Goal: Communication & Community: Answer question/provide support

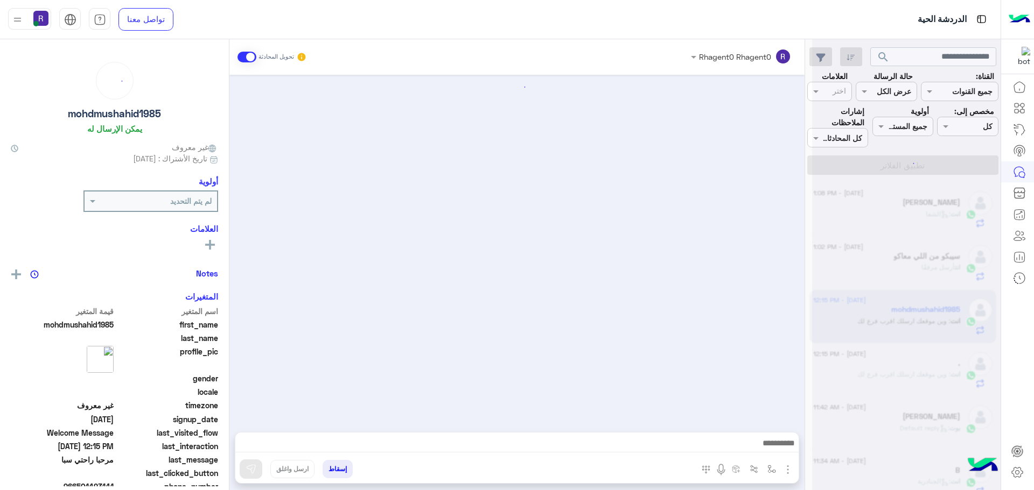
scroll to position [151, 0]
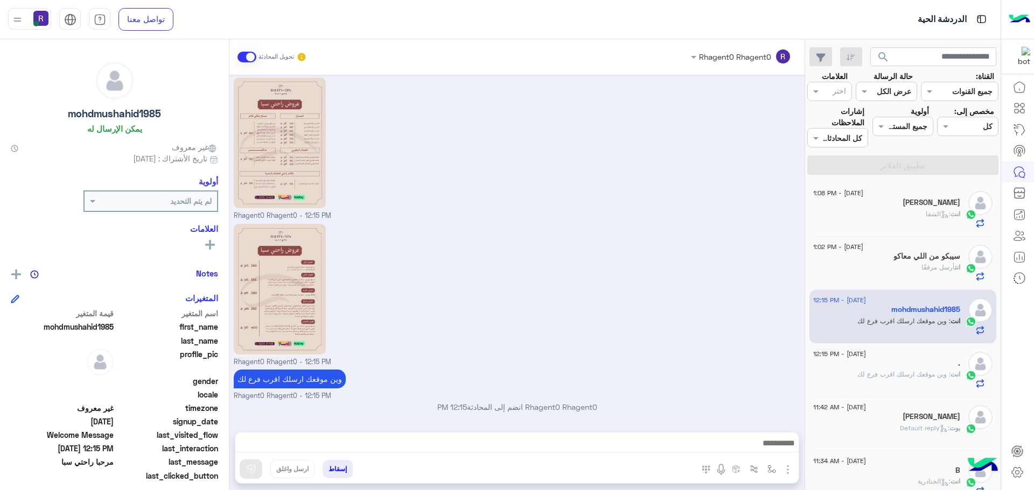
click at [878, 370] on span ": وين موقعك ارسلك اقرب فرع لك" at bounding box center [903, 374] width 93 height 8
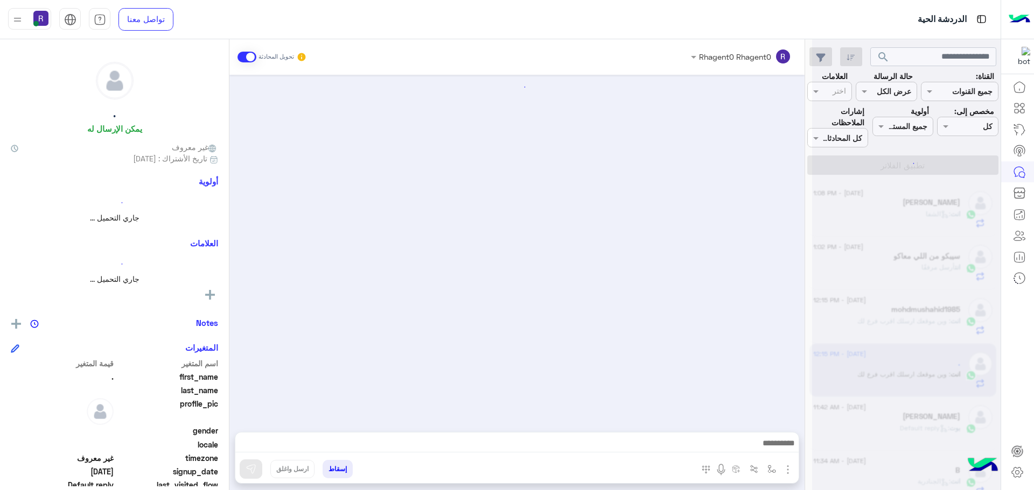
scroll to position [162, 0]
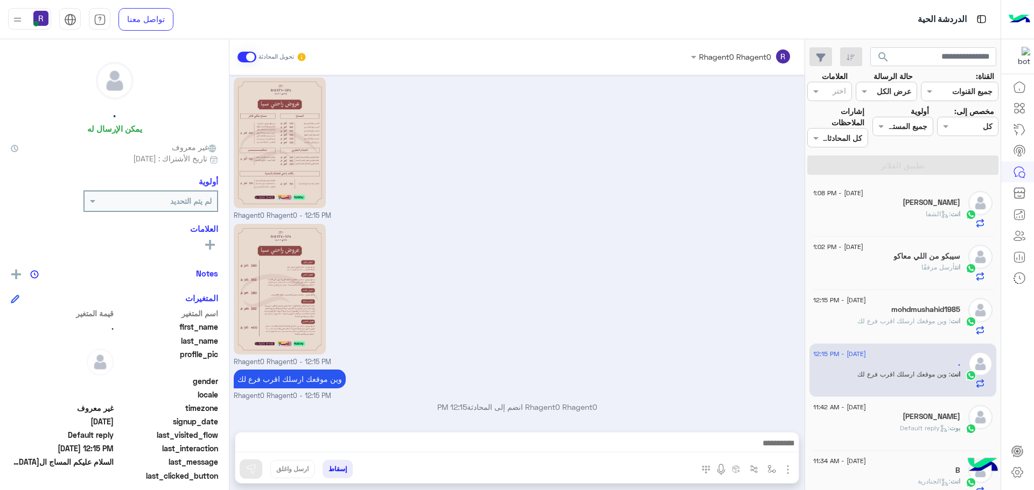
click at [908, 219] on div "انت : الشفا" at bounding box center [886, 218] width 147 height 19
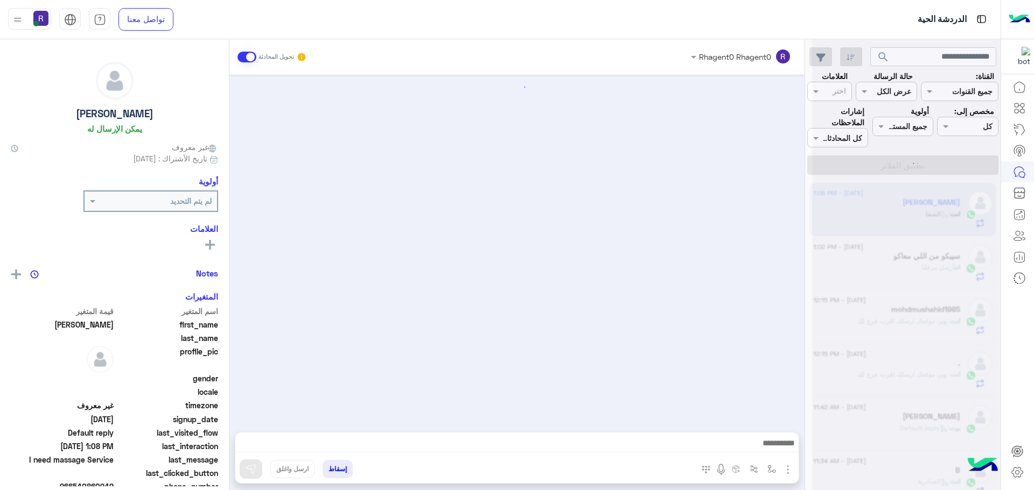
scroll to position [638, 0]
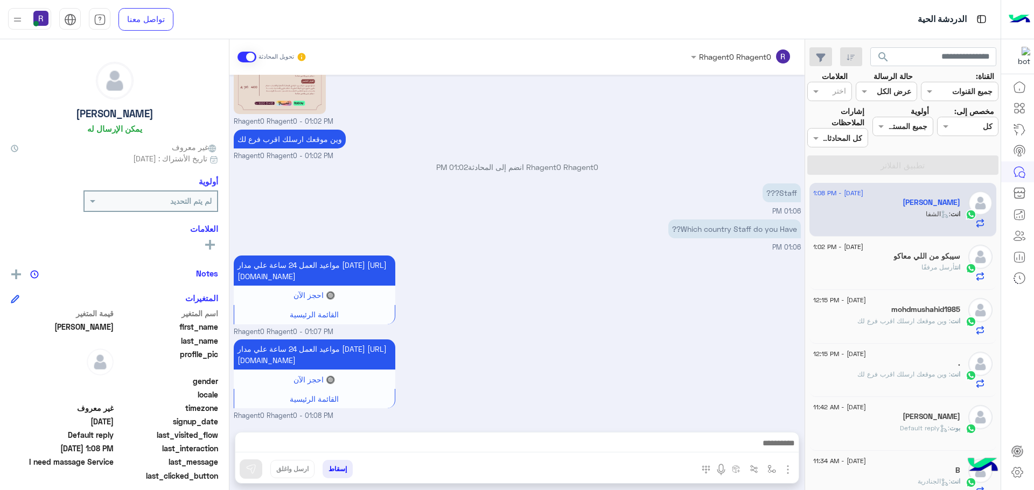
click at [931, 258] on h5 "سيبكو من اللي معاكو" at bounding box center [926, 256] width 67 height 9
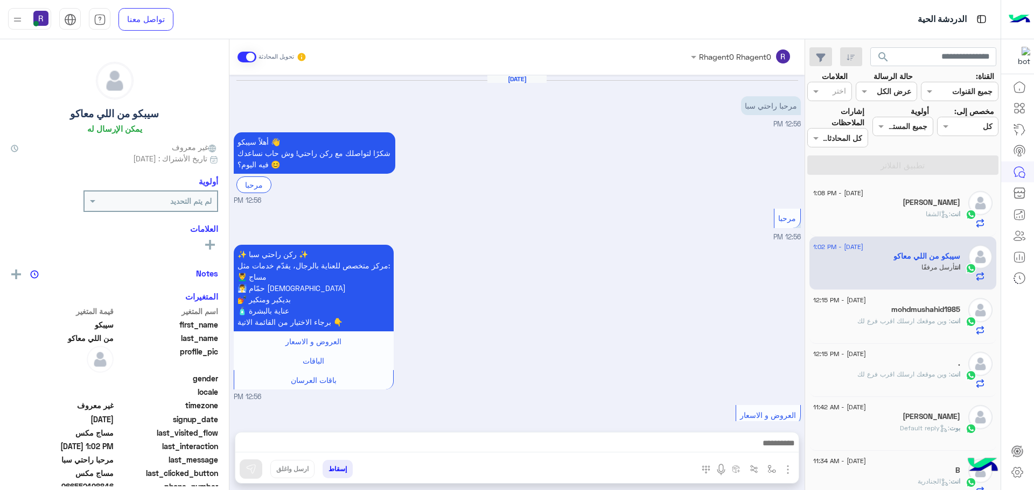
scroll to position [663, 0]
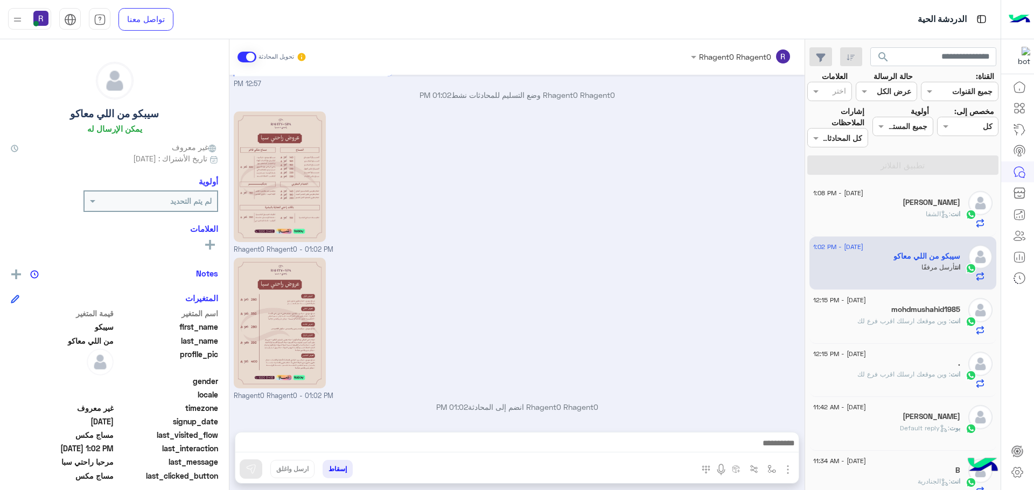
click at [899, 222] on div "انت : الشفا" at bounding box center [886, 218] width 147 height 19
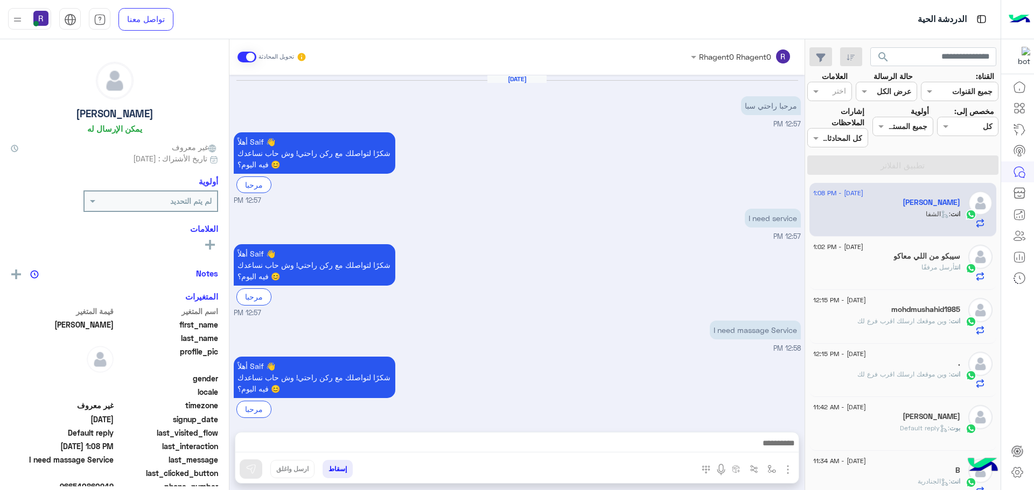
scroll to position [638, 0]
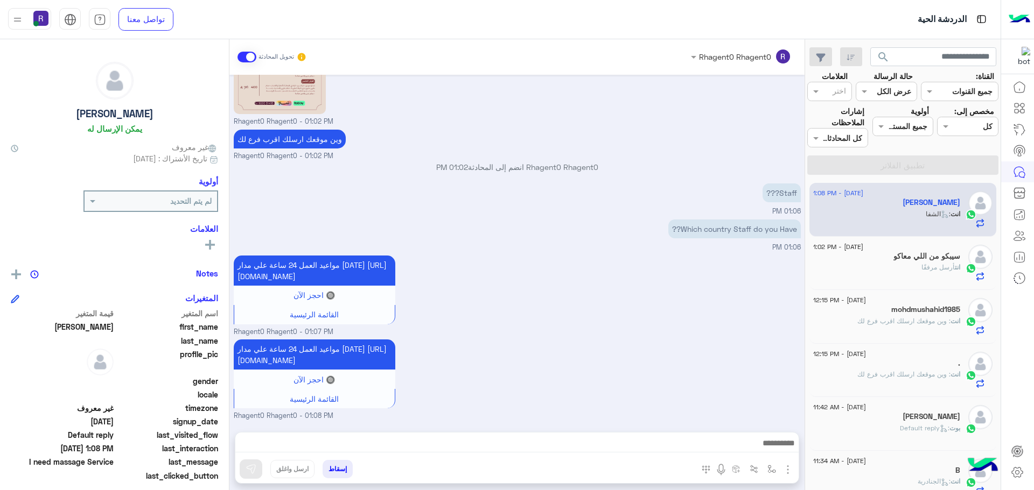
click at [932, 270] on span "أرسل مرفقًا" at bounding box center [937, 267] width 33 height 8
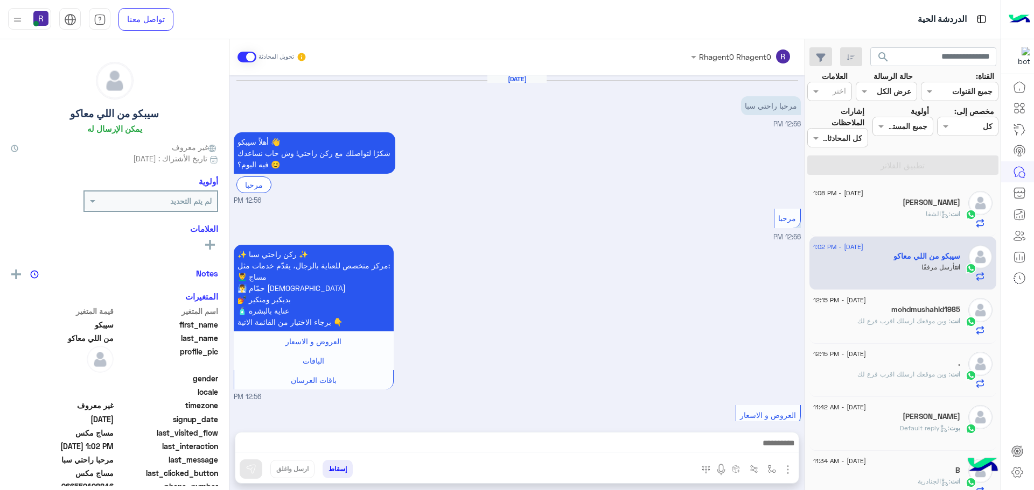
scroll to position [663, 0]
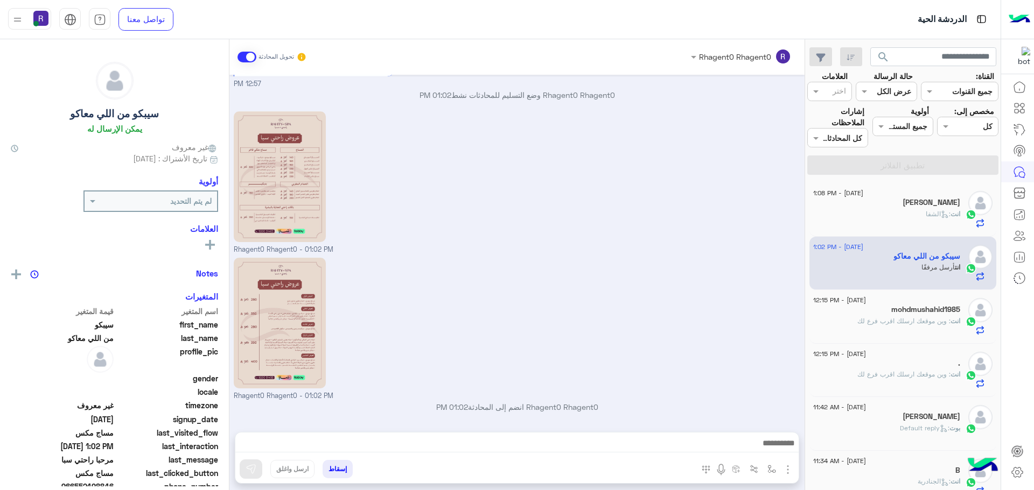
click at [904, 315] on div "mohdmushahid1985" at bounding box center [886, 310] width 147 height 11
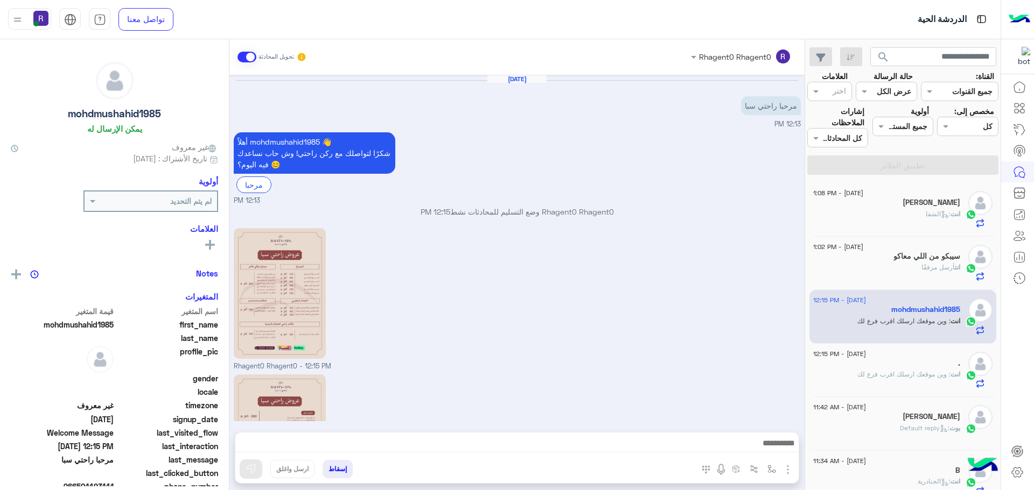
scroll to position [151, 0]
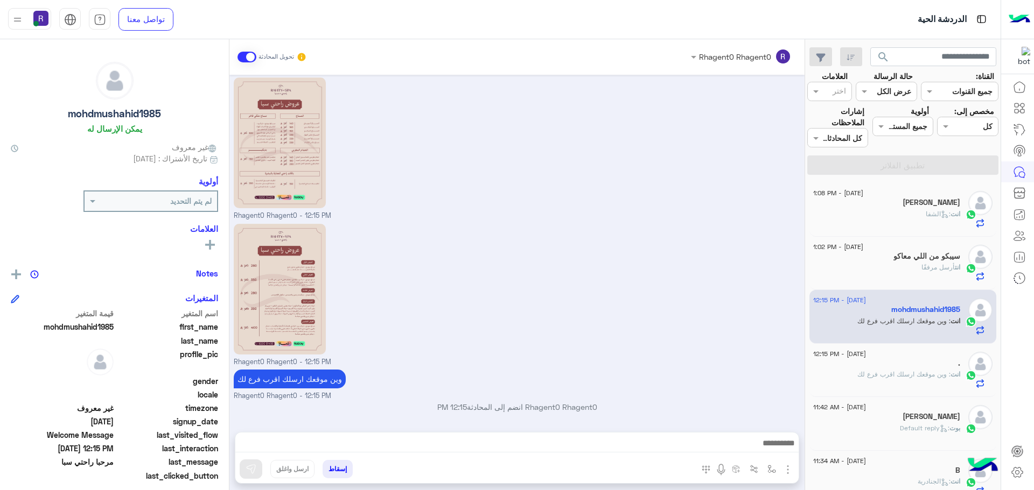
click at [881, 208] on div "[PERSON_NAME]" at bounding box center [886, 203] width 147 height 11
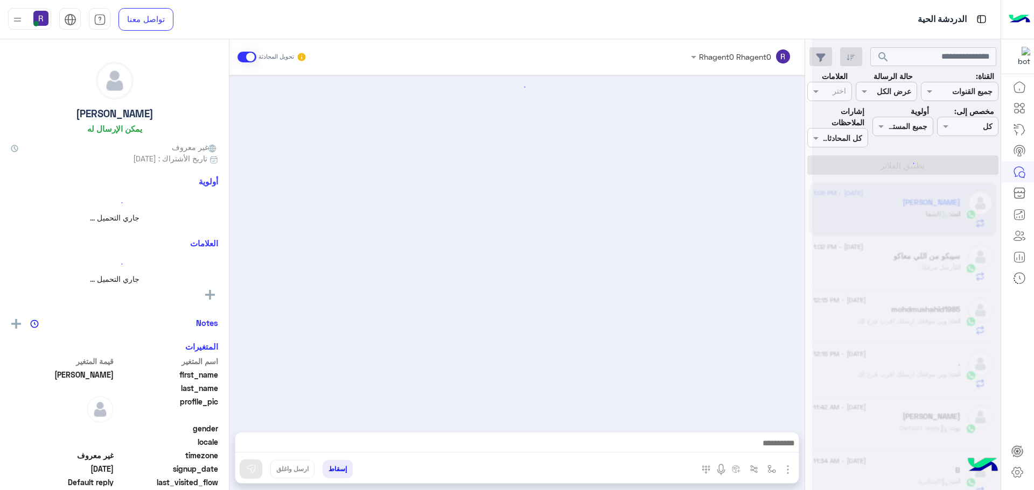
scroll to position [638, 0]
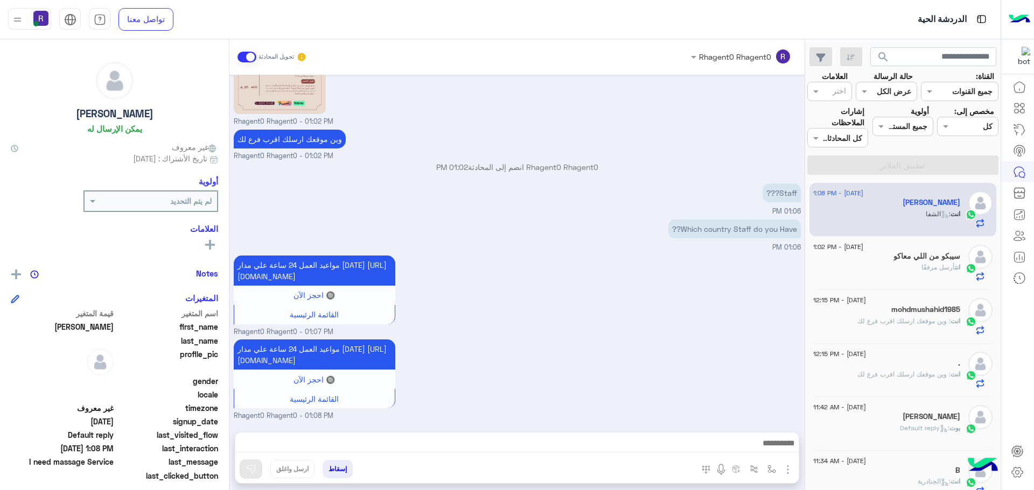
click at [941, 269] on span "أرسل مرفقًا" at bounding box center [937, 267] width 33 height 8
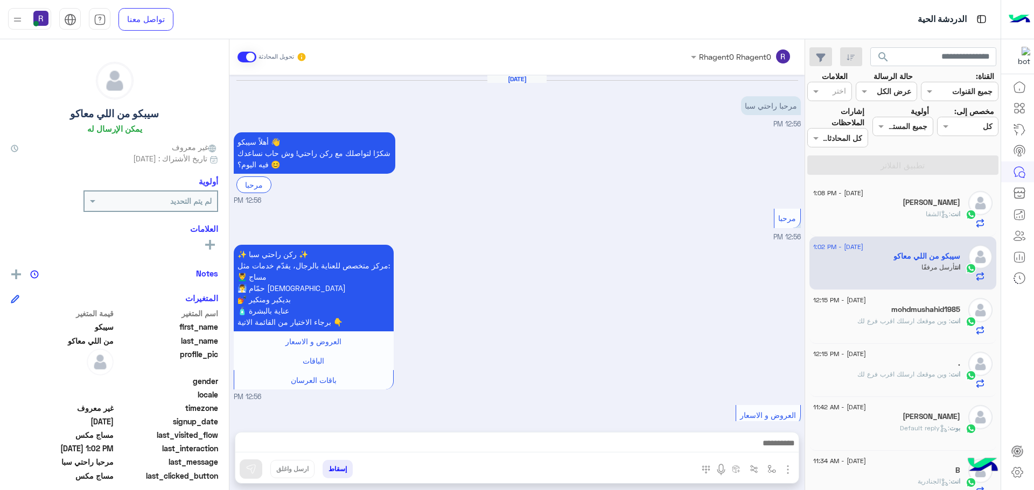
scroll to position [663, 0]
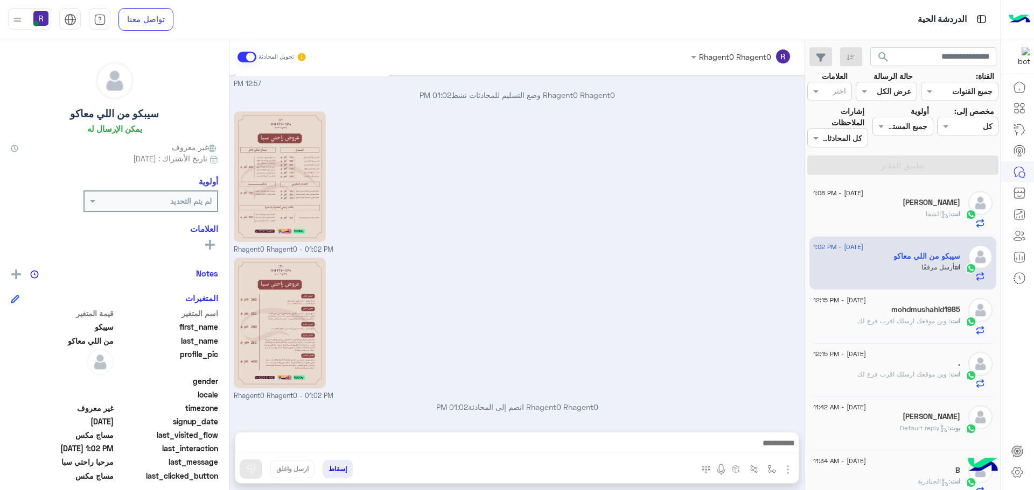
click at [889, 213] on div "انت : الشفا" at bounding box center [886, 218] width 147 height 19
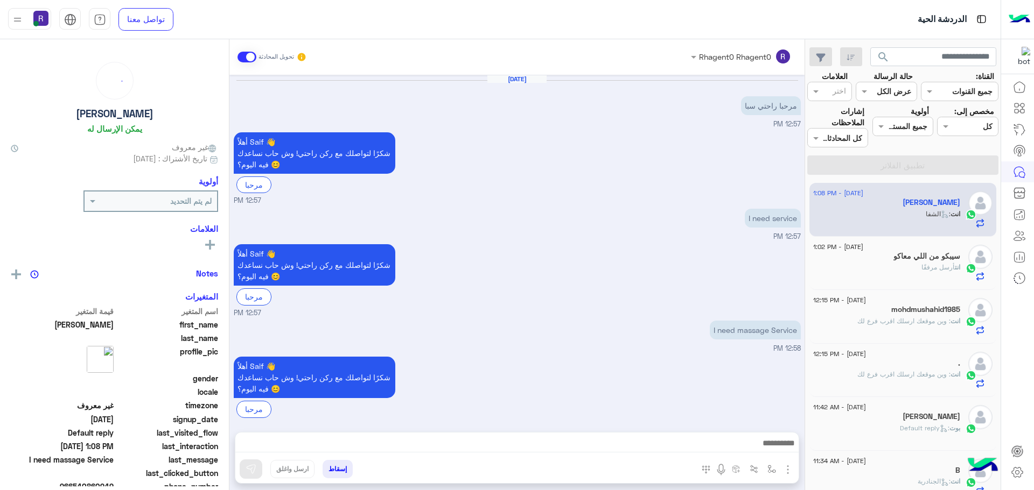
scroll to position [638, 0]
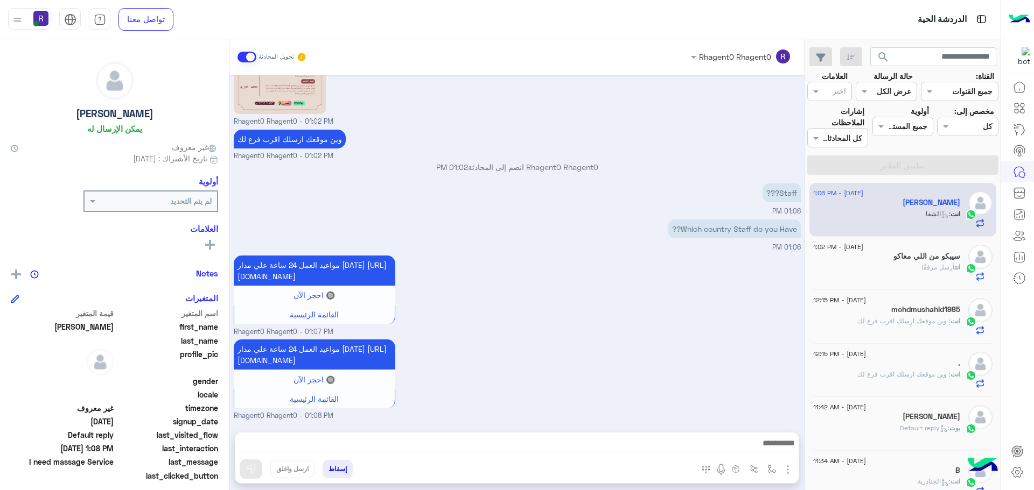
click at [850, 258] on div "سيبكو من اللي معاكو" at bounding box center [886, 257] width 147 height 11
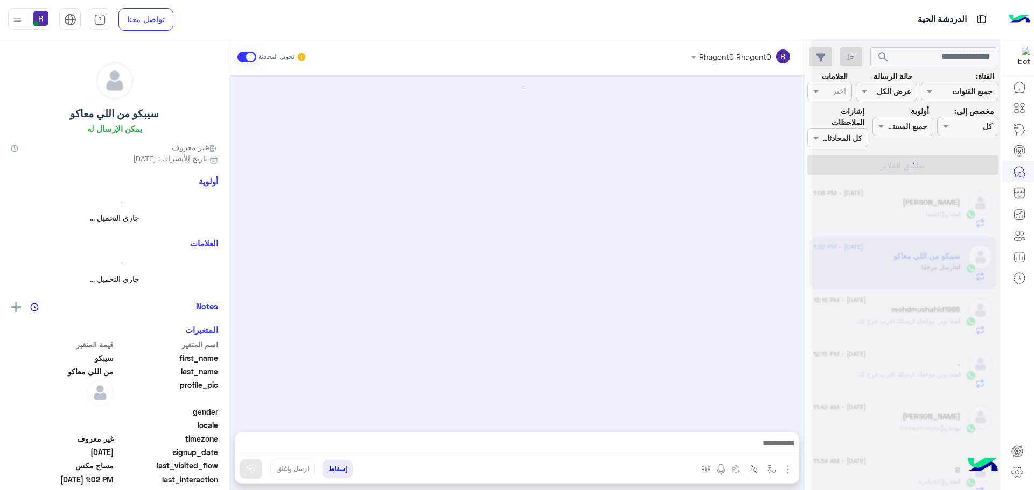
scroll to position [663, 0]
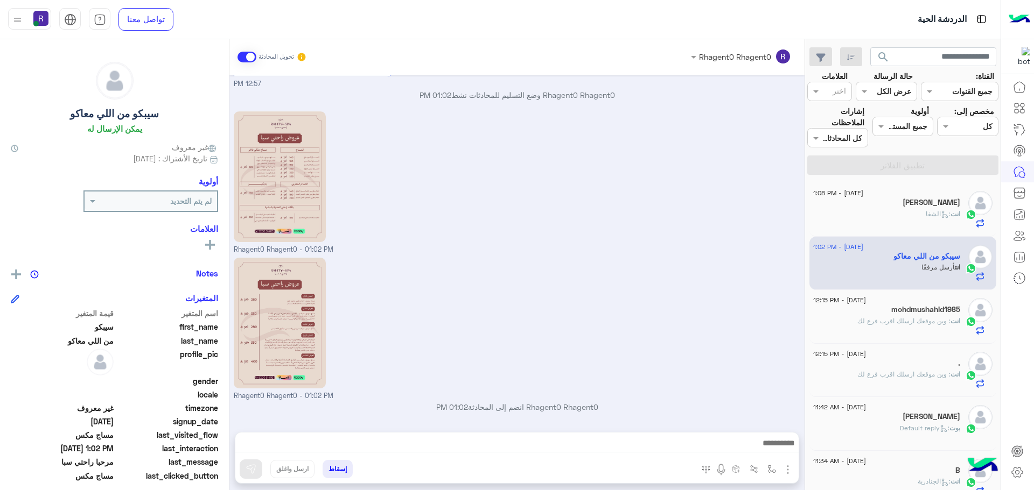
click at [872, 320] on span ": وين موقعك ارسلك اقرب فرع لك" at bounding box center [903, 321] width 93 height 8
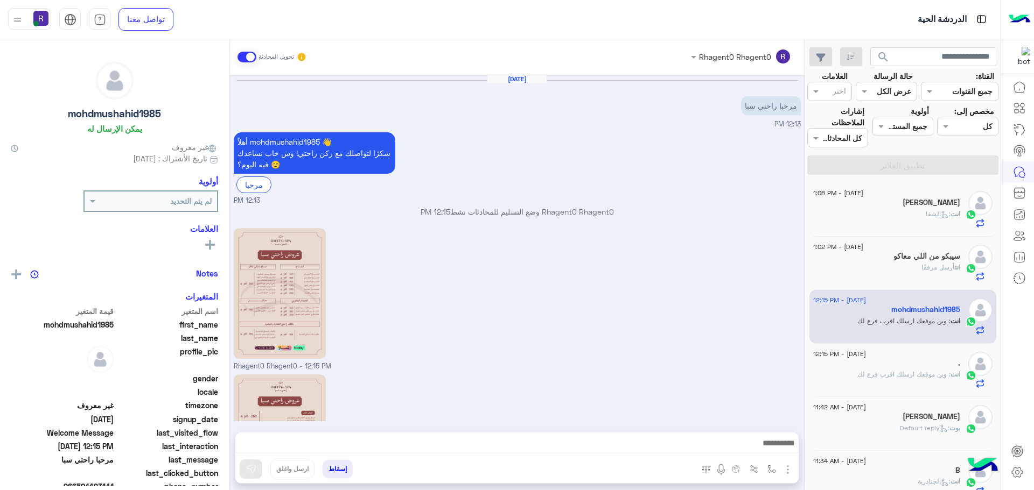
scroll to position [151, 0]
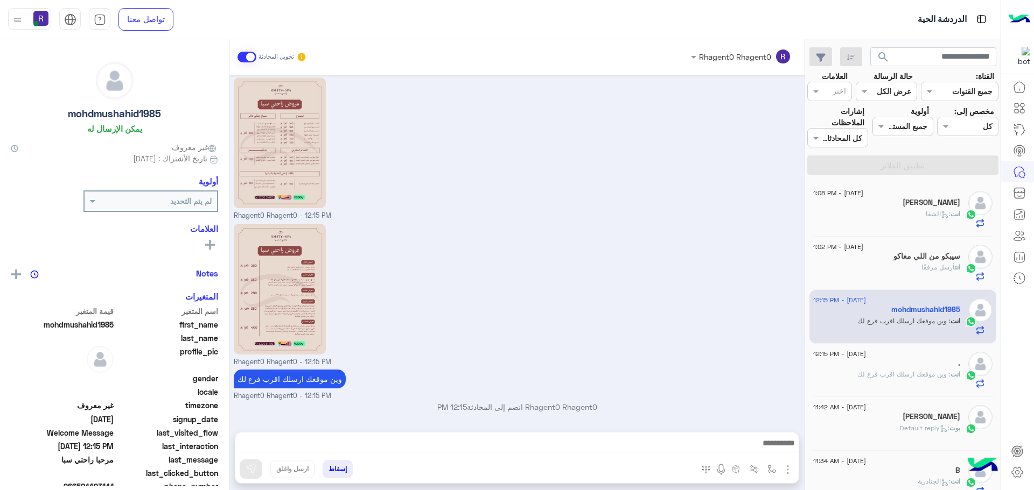
click at [881, 263] on div "انت أرسل مرفقًا" at bounding box center [886, 272] width 147 height 19
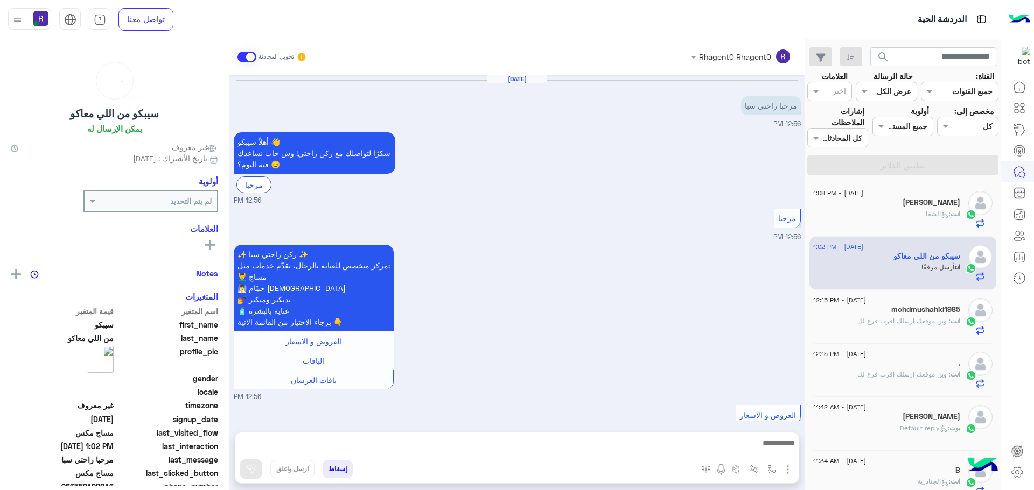
scroll to position [663, 0]
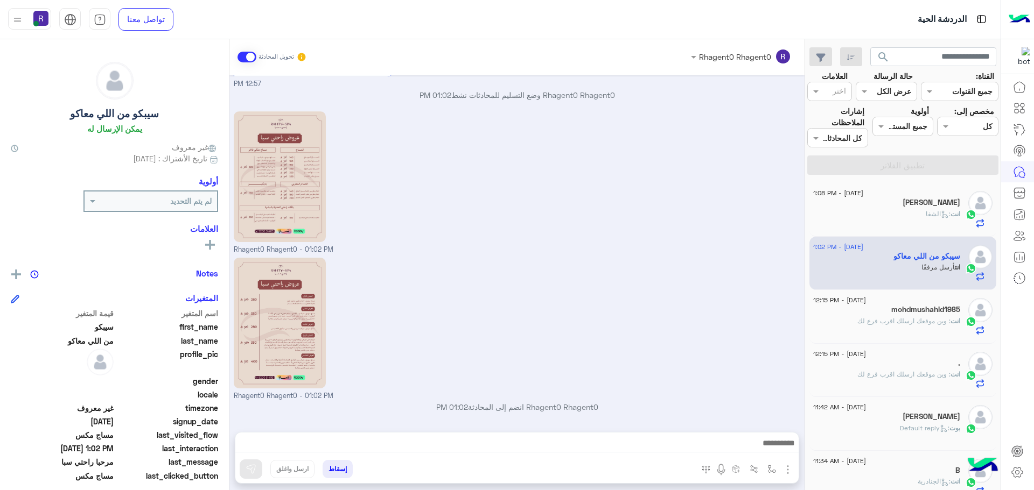
click at [890, 216] on div "انت : الشفا" at bounding box center [886, 218] width 147 height 19
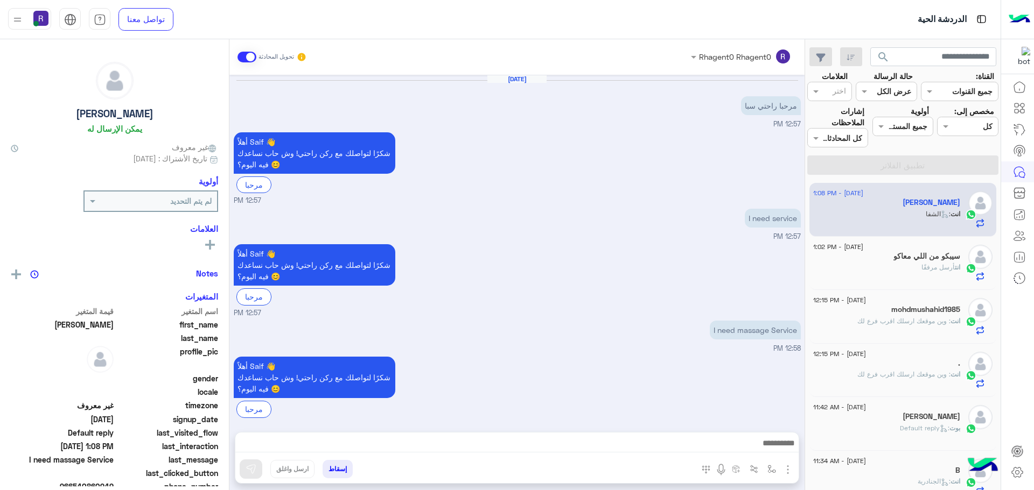
scroll to position [638, 0]
